Goal: Information Seeking & Learning: Learn about a topic

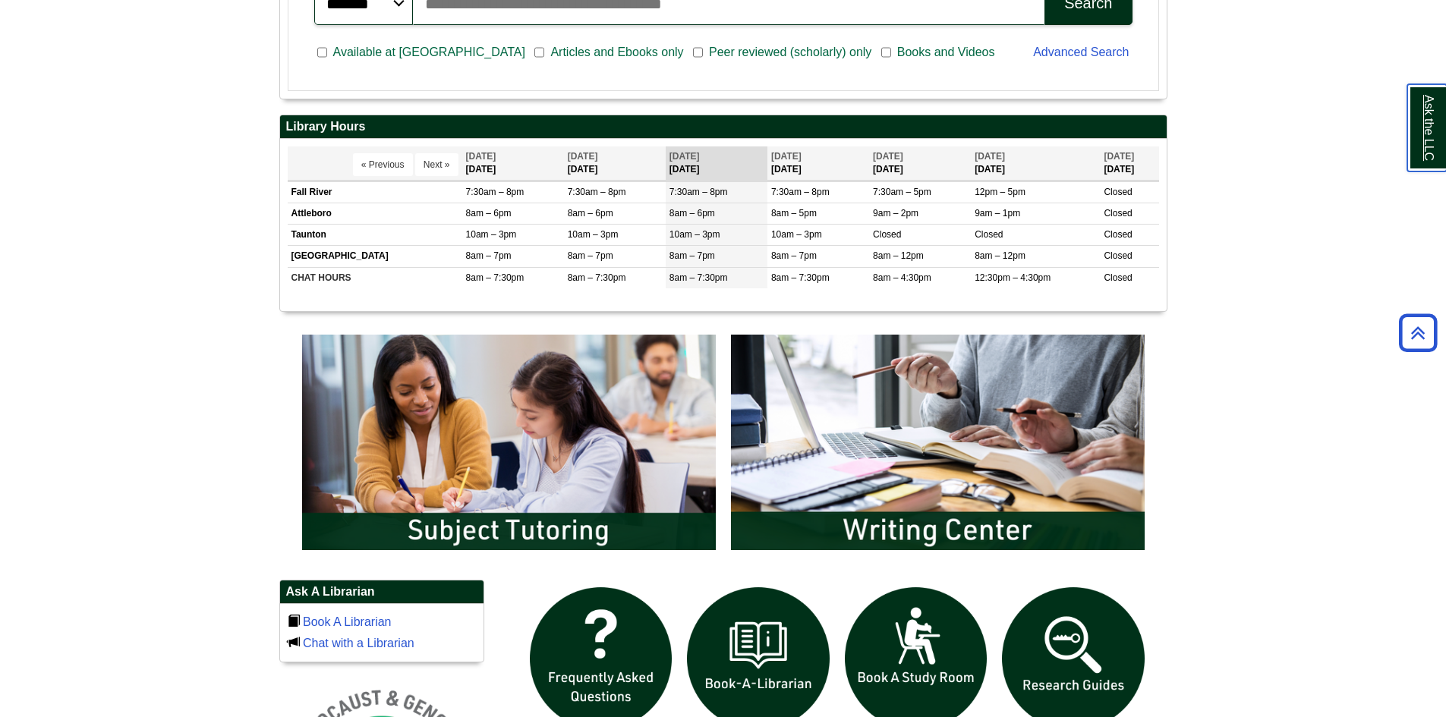
scroll to position [607, 0]
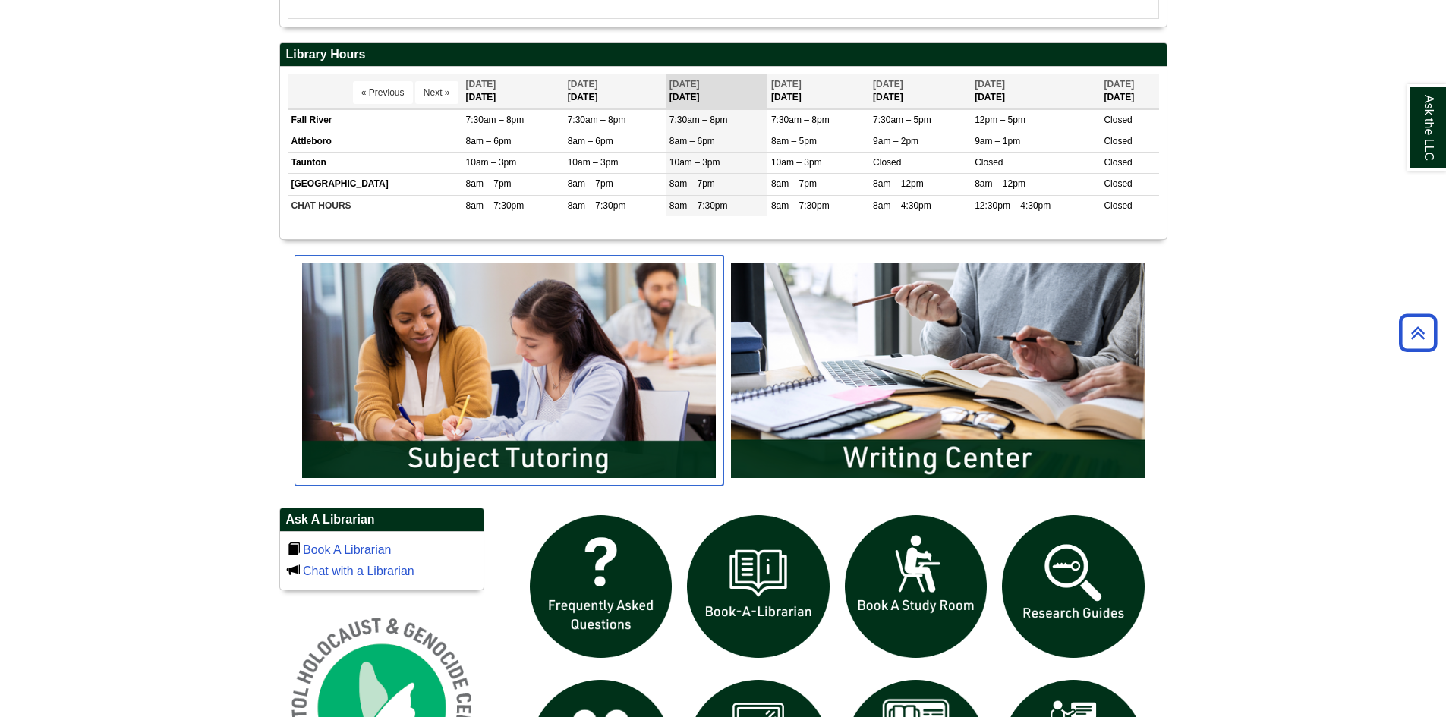
click at [644, 417] on img "slideshow" at bounding box center [509, 370] width 429 height 231
click at [454, 411] on img "slideshow" at bounding box center [509, 370] width 429 height 231
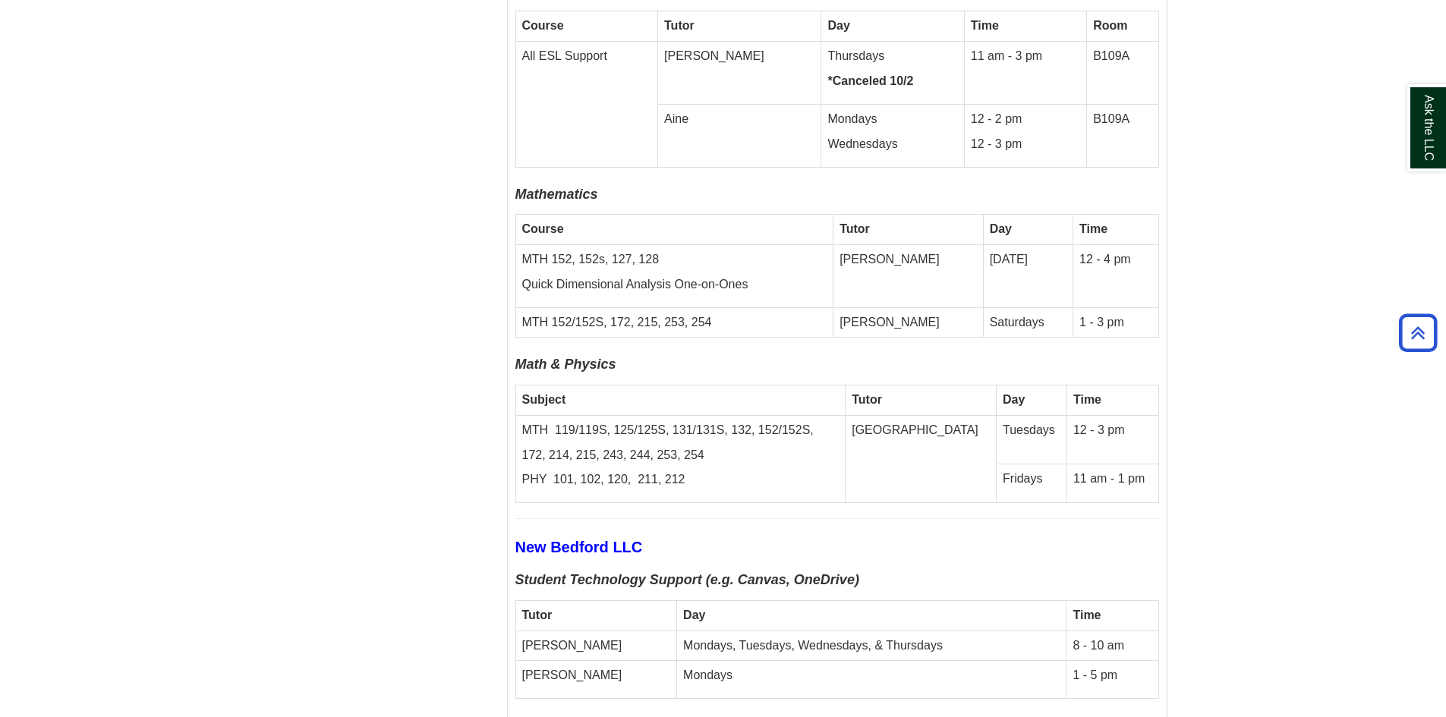
scroll to position [5239, 0]
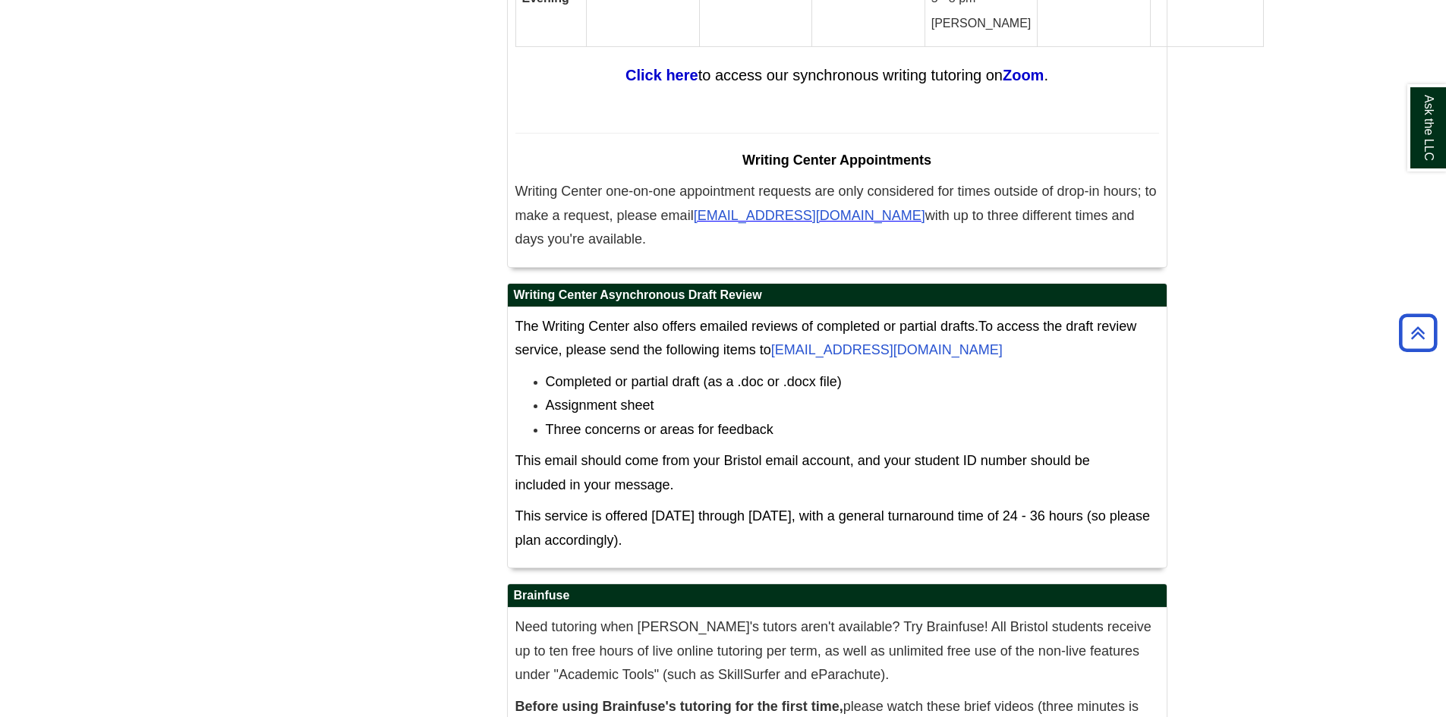
scroll to position [9375, 0]
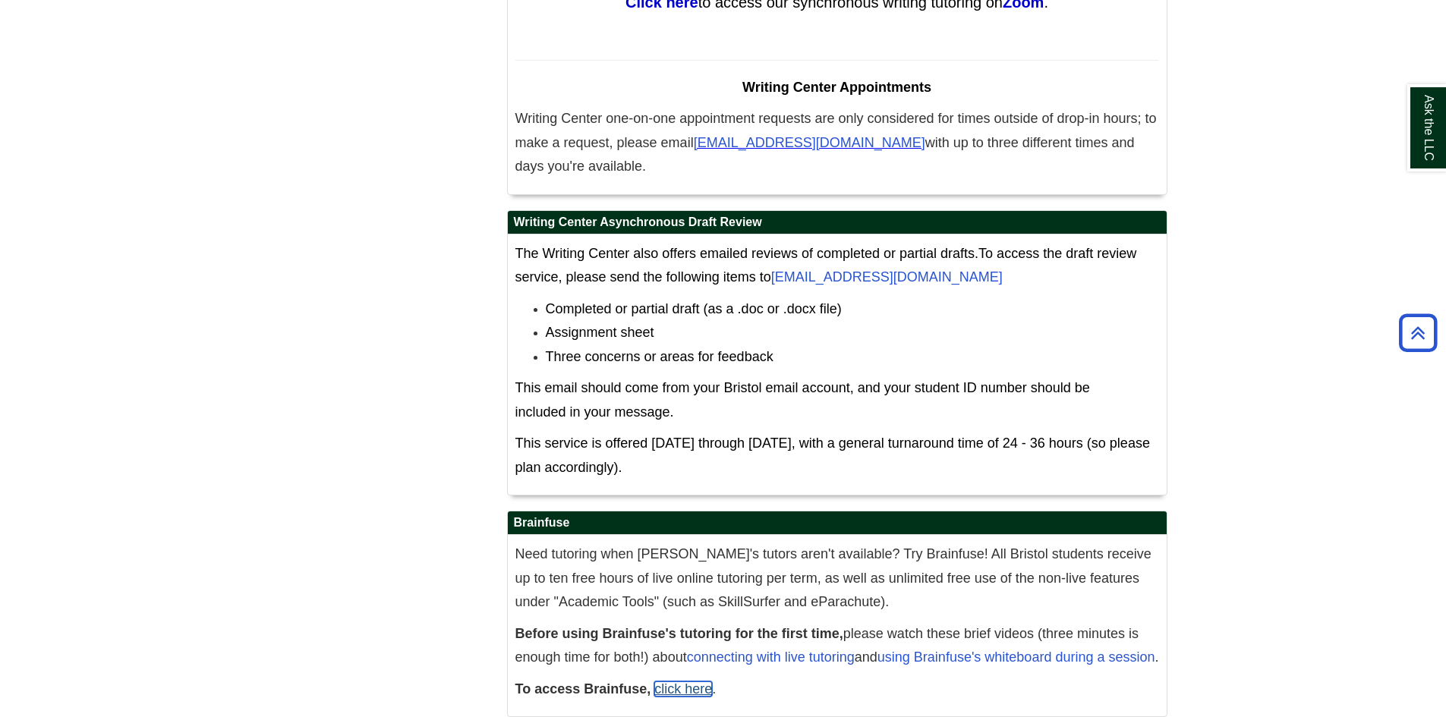
click at [677, 682] on link "click here" at bounding box center [683, 689] width 58 height 15
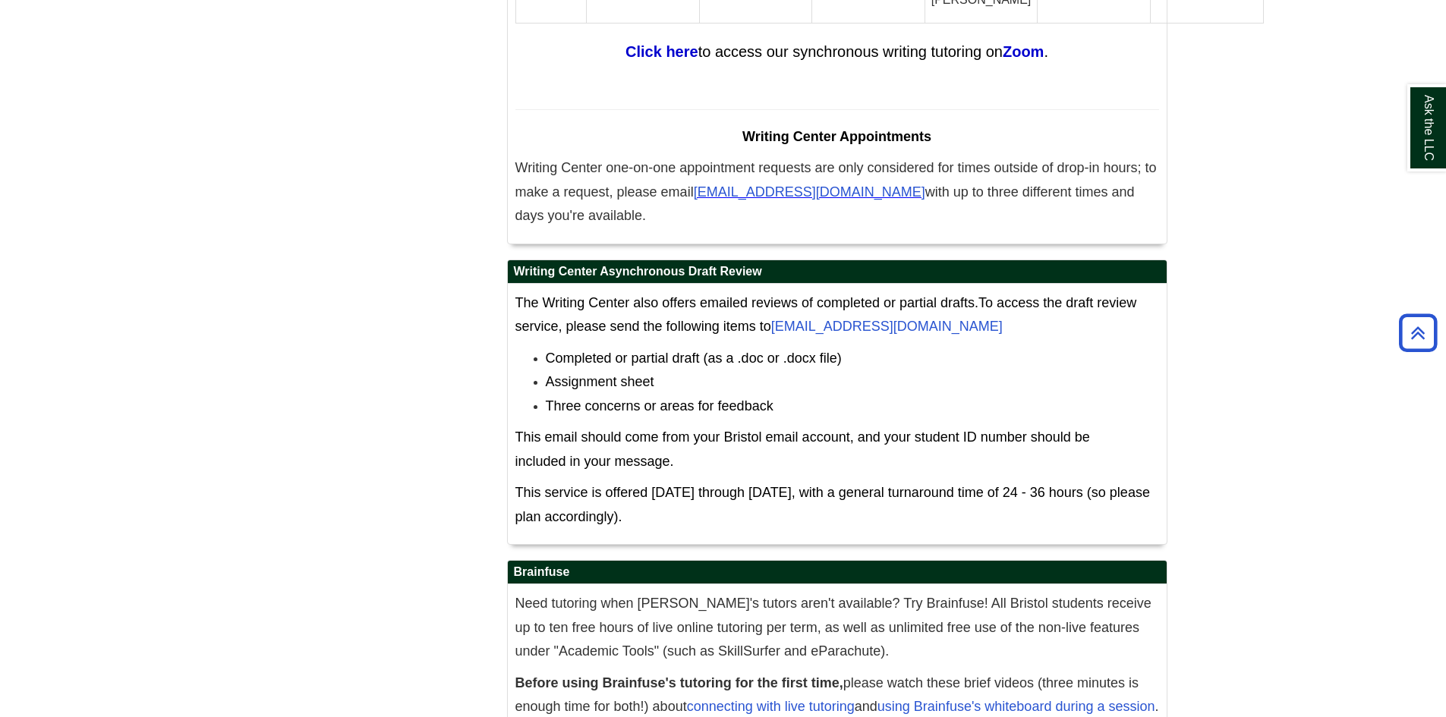
scroll to position [9300, 0]
